Goal: Transaction & Acquisition: Download file/media

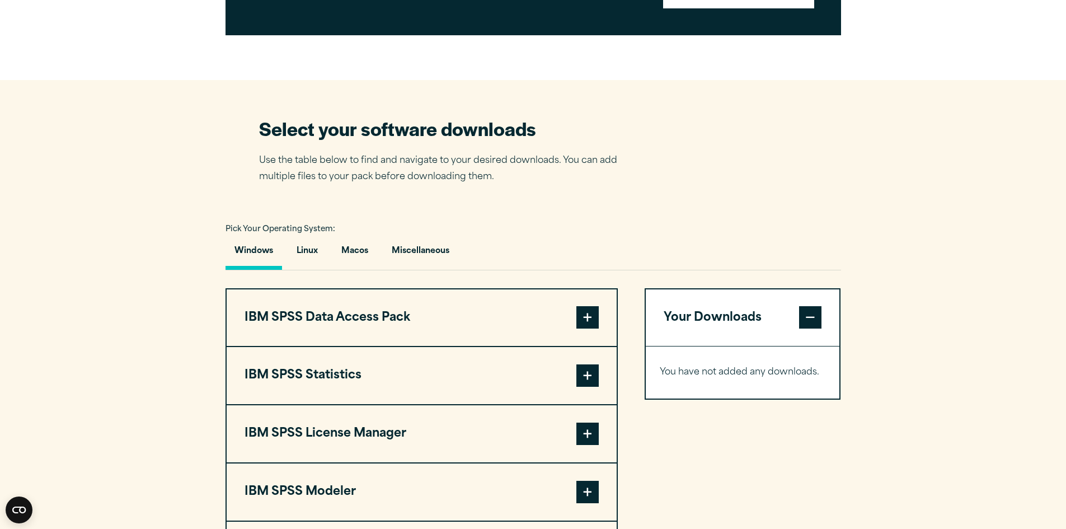
scroll to position [783, 0]
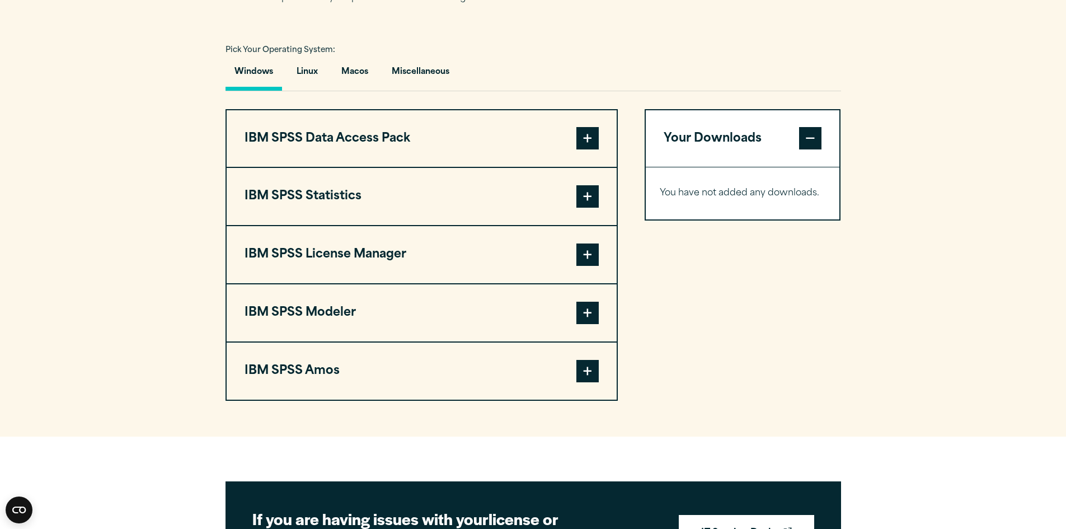
click at [591, 149] on span at bounding box center [587, 138] width 22 height 22
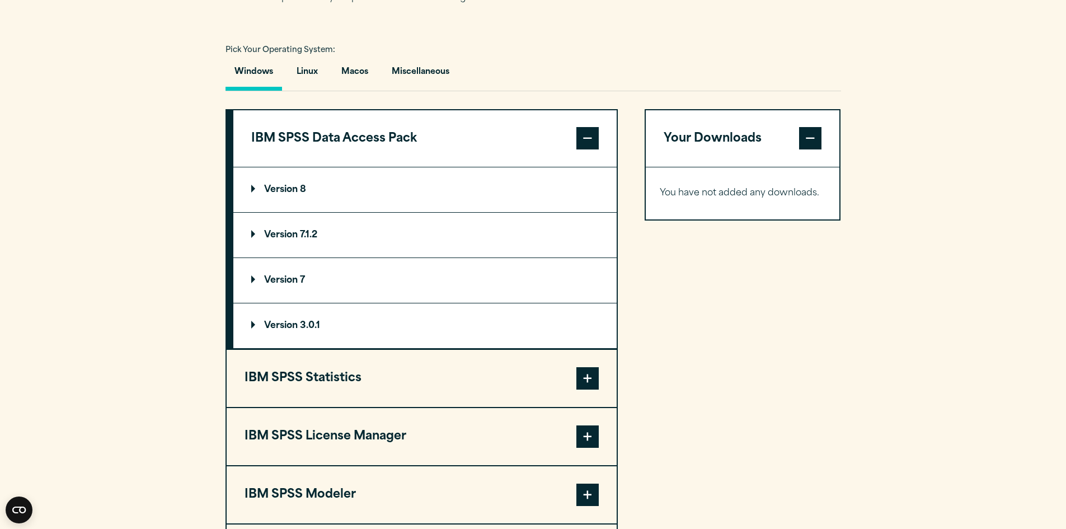
click at [592, 149] on span at bounding box center [587, 138] width 22 height 22
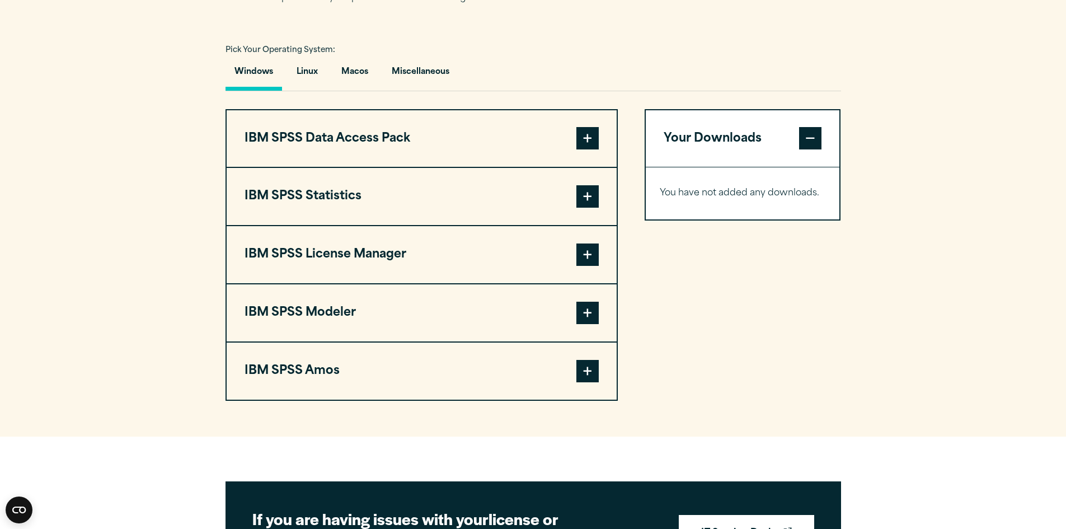
drag, startPoint x: 590, startPoint y: 250, endPoint x: 592, endPoint y: 233, distance: 16.5
click at [591, 225] on button "IBM SPSS Statistics" at bounding box center [422, 196] width 390 height 57
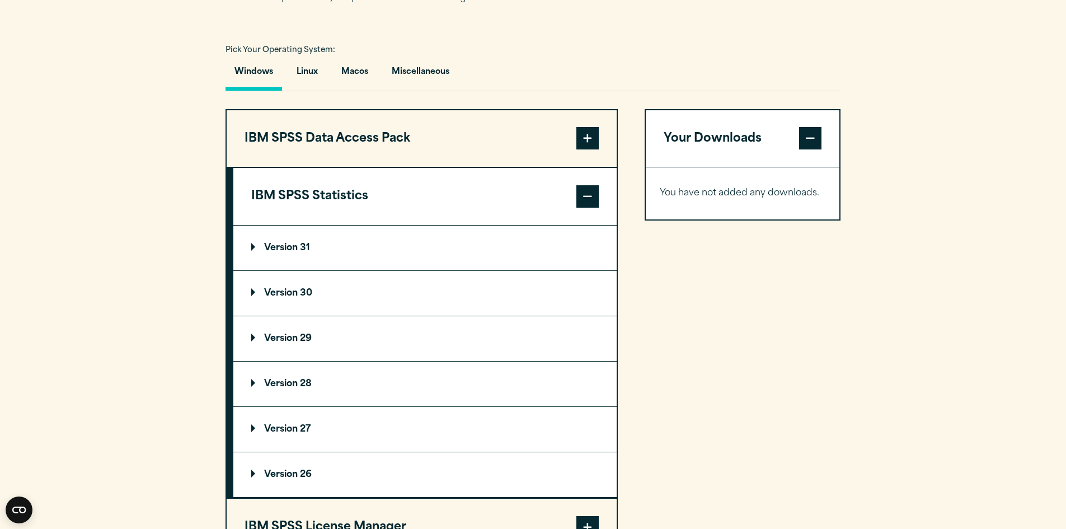
click at [592, 208] on span at bounding box center [587, 196] width 22 height 22
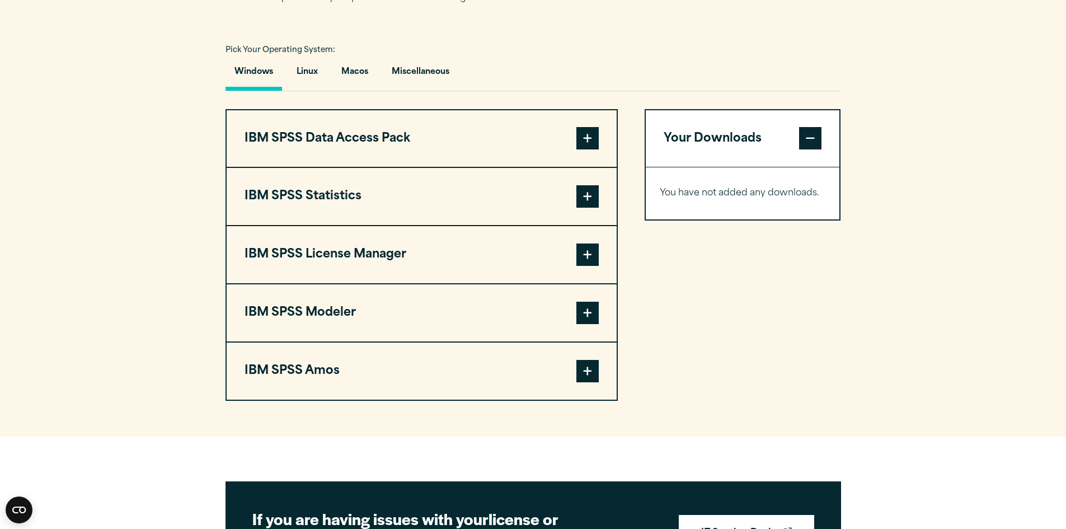
click at [594, 283] on button "IBM SPSS License Manager" at bounding box center [422, 254] width 390 height 57
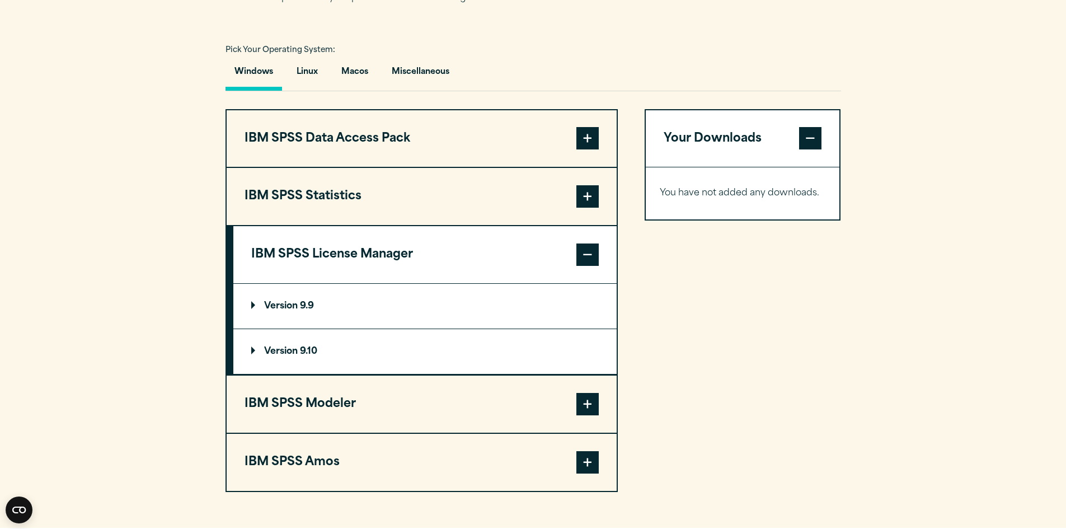
click at [587, 266] on span at bounding box center [587, 254] width 22 height 22
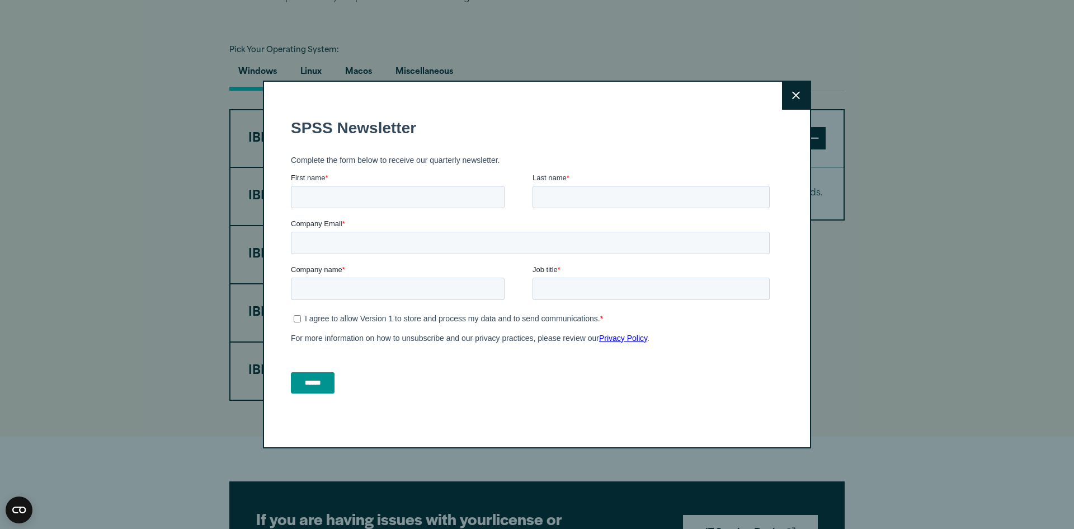
click at [782, 96] on button "Close" at bounding box center [796, 96] width 28 height 28
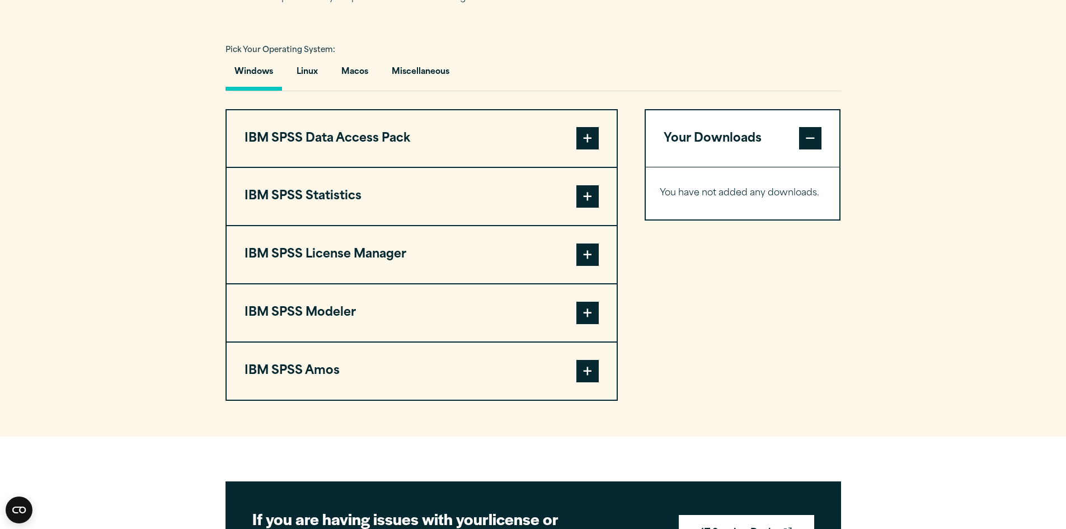
click at [548, 142] on button "IBM SPSS Data Access Pack" at bounding box center [422, 138] width 390 height 57
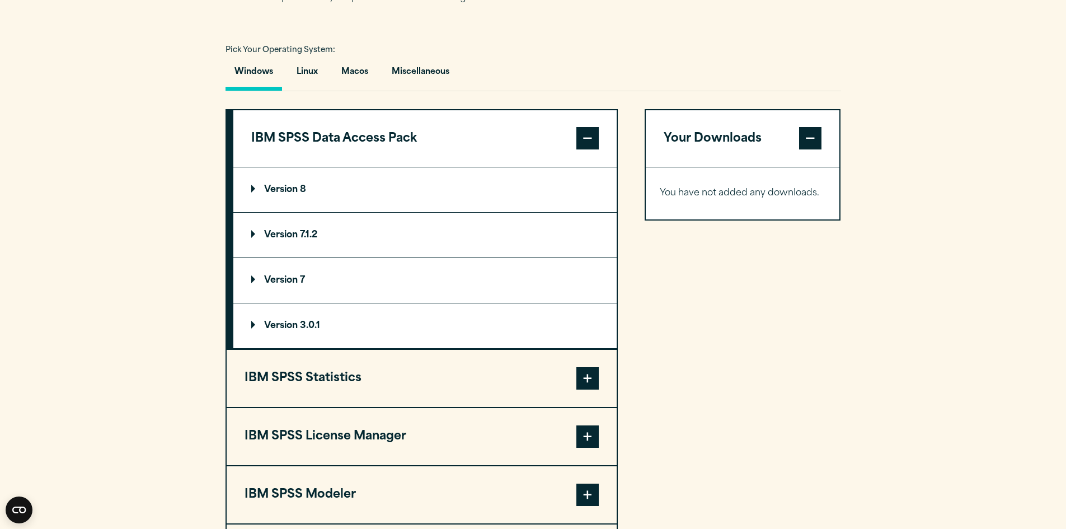
drag, startPoint x: 589, startPoint y: 172, endPoint x: 606, endPoint y: 166, distance: 18.4
click at [603, 167] on button "IBM SPSS Data Access Pack" at bounding box center [424, 138] width 383 height 57
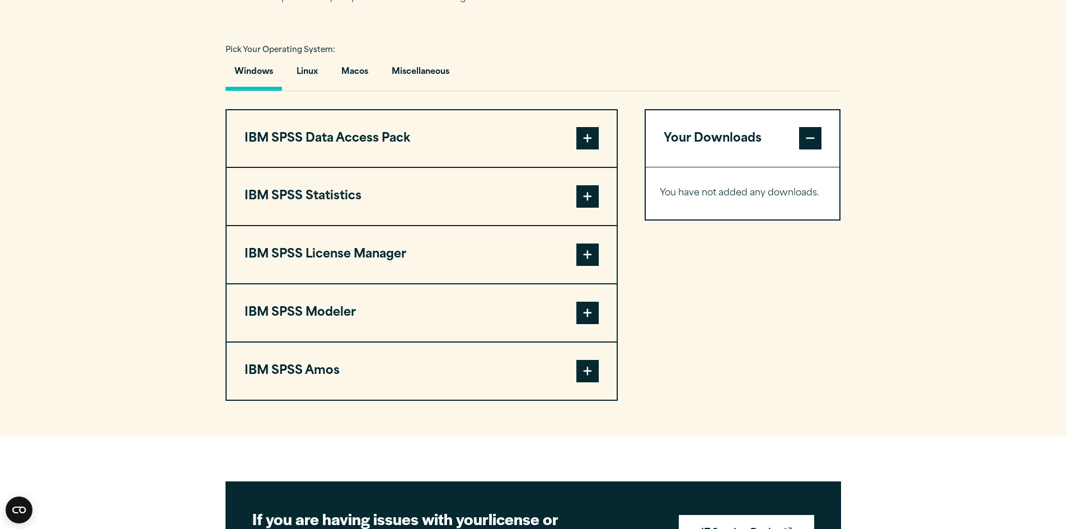
click at [588, 197] on button "IBM SPSS Statistics" at bounding box center [422, 196] width 390 height 57
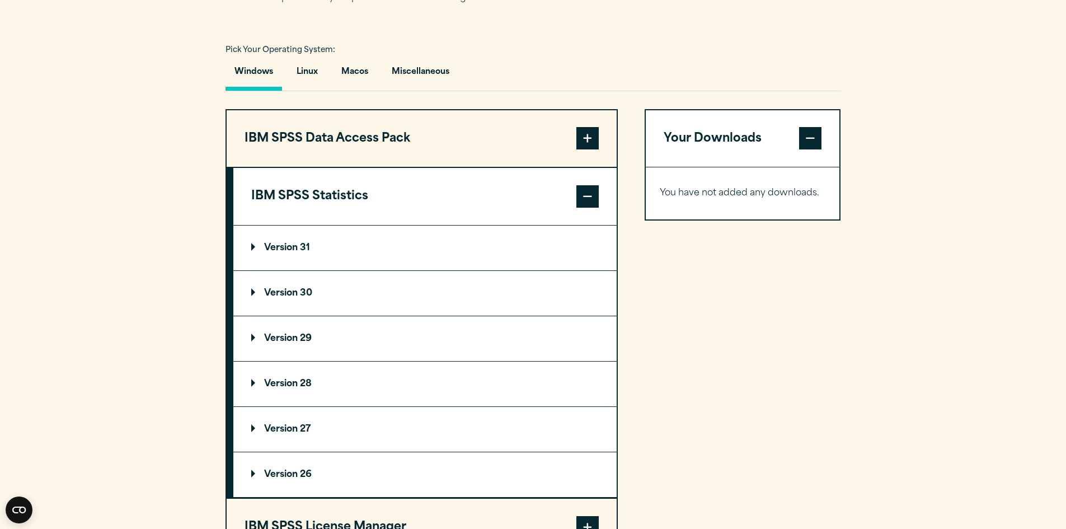
click at [274, 298] on p "Version 30" at bounding box center [281, 293] width 61 height 9
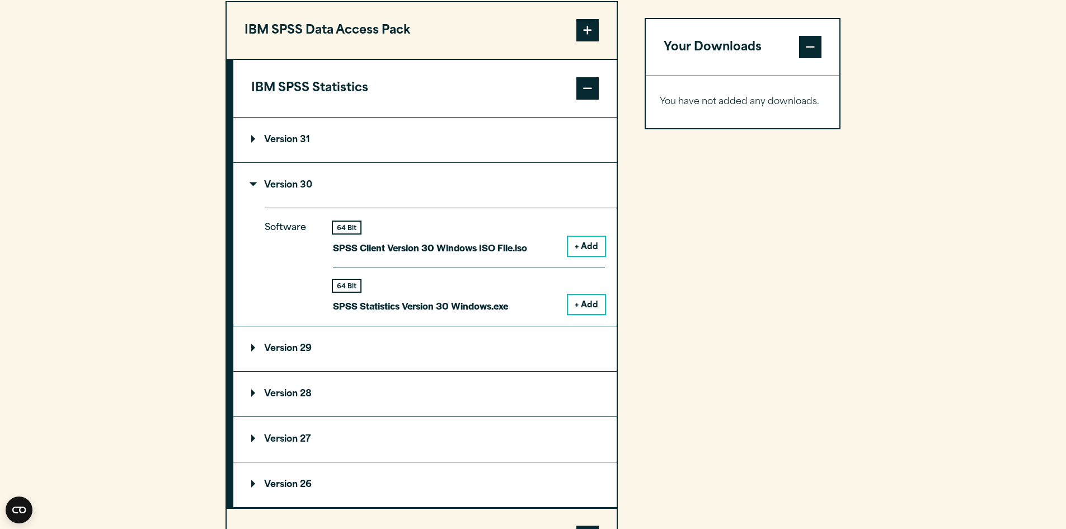
scroll to position [895, 0]
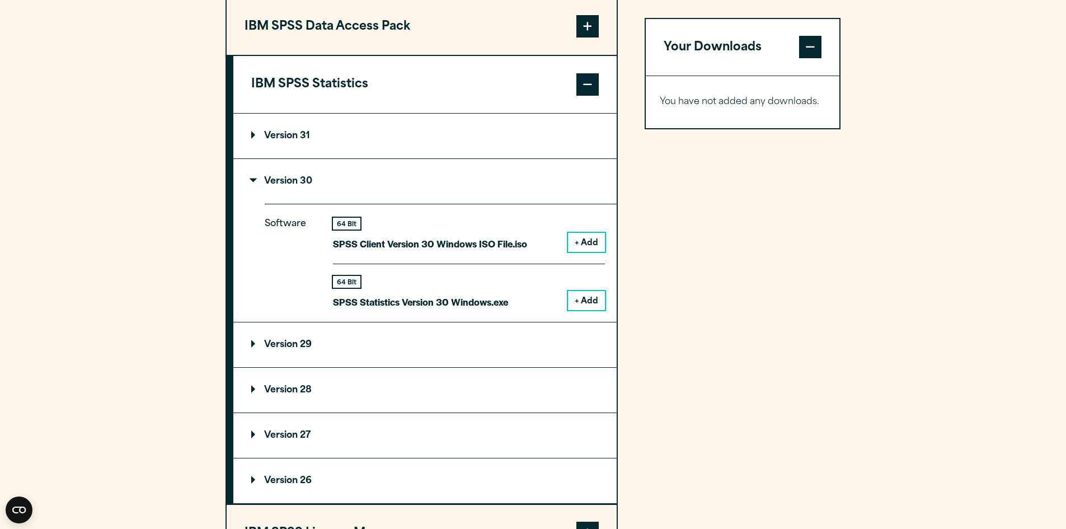
click at [581, 310] on button "+ Add" at bounding box center [586, 300] width 37 height 19
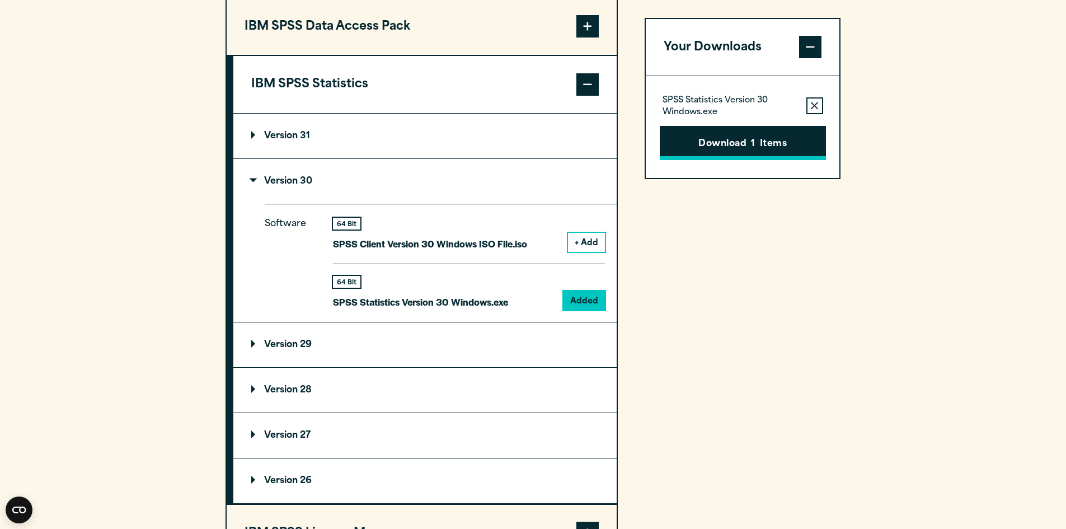
click at [770, 137] on button "Download 1 Items" at bounding box center [743, 143] width 166 height 35
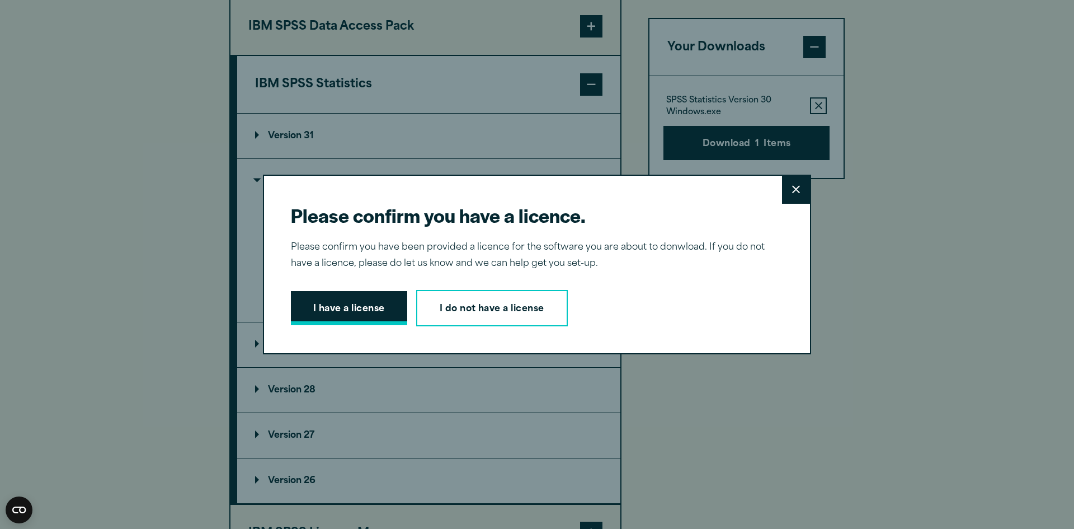
click at [365, 316] on button "I have a license" at bounding box center [349, 308] width 116 height 35
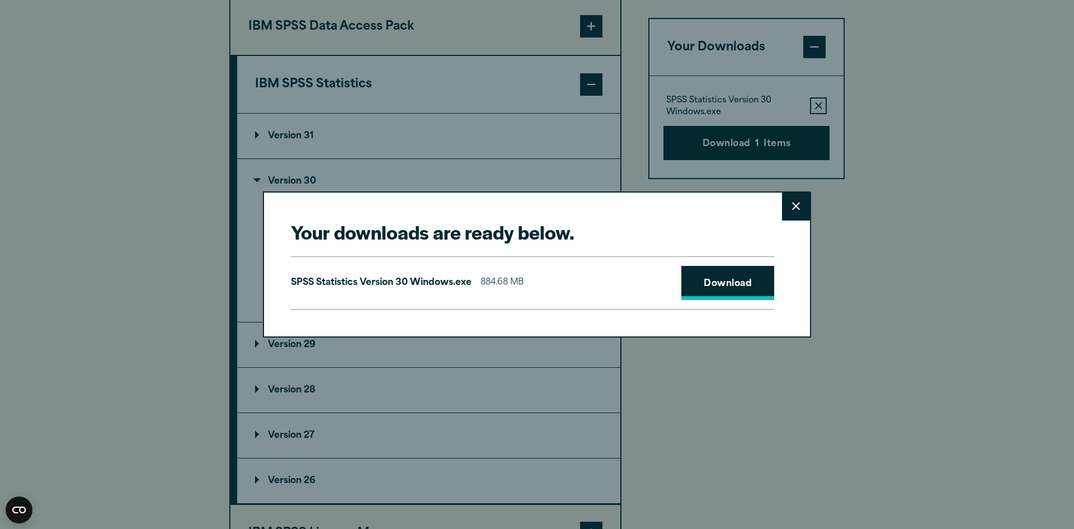
click at [705, 276] on link "Download" at bounding box center [727, 283] width 93 height 35
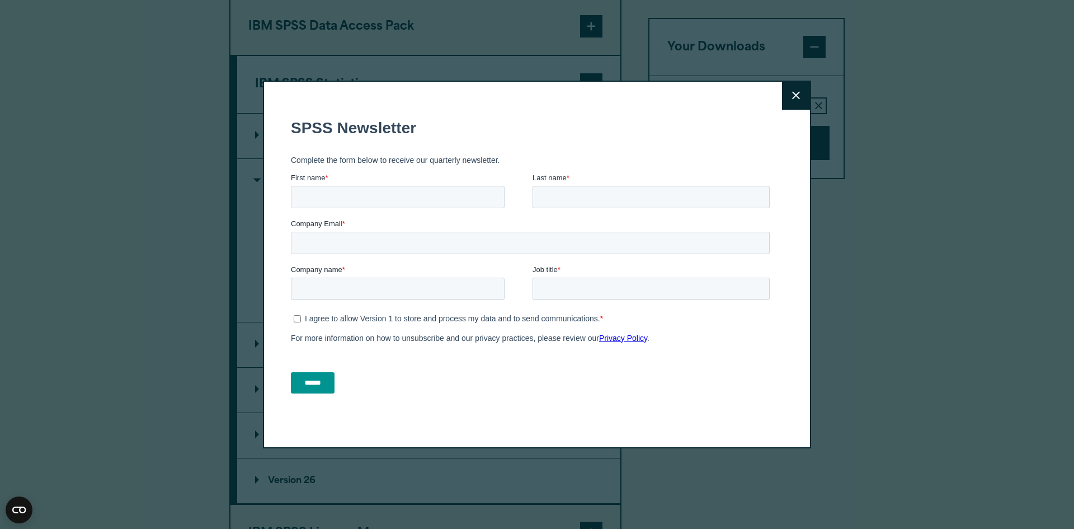
click at [794, 94] on icon at bounding box center [796, 96] width 8 height 8
